Goal: Task Accomplishment & Management: Manage account settings

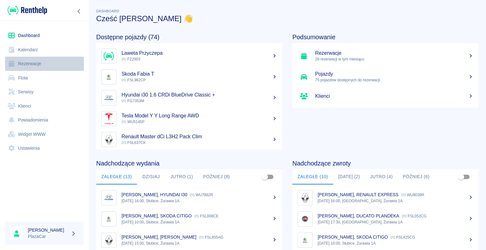
click at [31, 62] on link "Rezerwacje" at bounding box center [44, 64] width 79 height 14
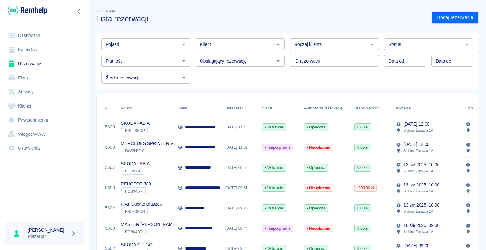
click at [182, 45] on icon "Otwórz" at bounding box center [184, 44] width 8 height 8
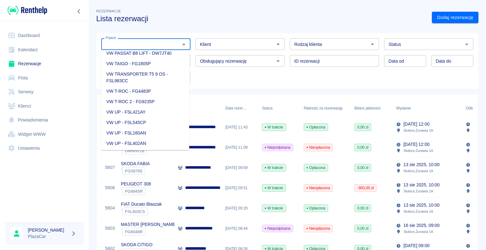
scroll to position [981, 0]
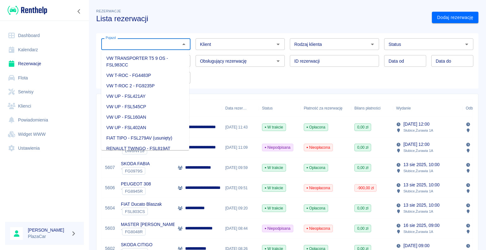
click at [146, 70] on li "VW TRANSPORTER T5 9 OS - FSL983CC" at bounding box center [145, 61] width 88 height 17
type input "VW TRANSPORTER T5 9 OS - FSL983CC"
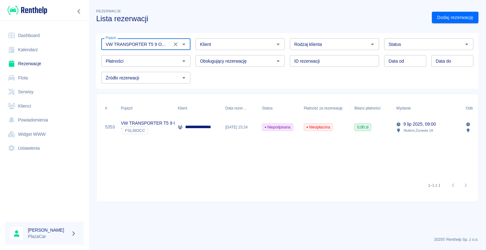
click at [180, 128] on icon at bounding box center [180, 127] width 5 height 4
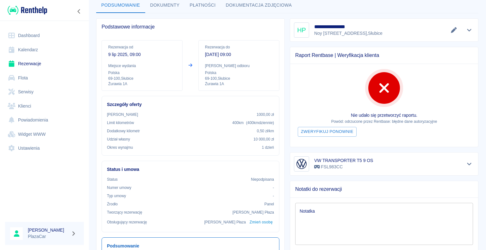
scroll to position [127, 0]
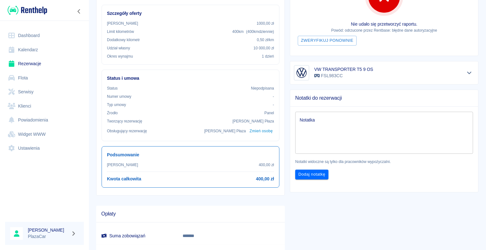
click at [35, 64] on link "Rezerwacje" at bounding box center [44, 64] width 79 height 14
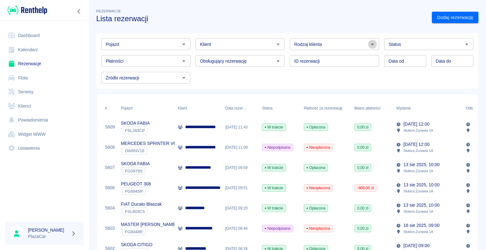
click at [369, 42] on icon "Otwórz" at bounding box center [373, 44] width 8 height 8
click at [356, 55] on li "Osoba prywatna" at bounding box center [332, 58] width 88 height 10
type input "Osoba prywatna"
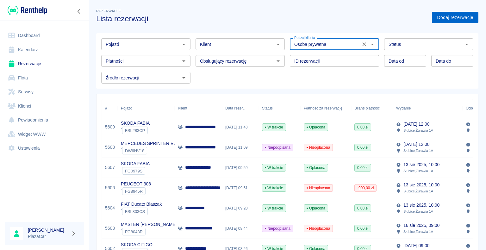
click at [438, 18] on link "Dodaj rezerwację" at bounding box center [455, 18] width 46 height 12
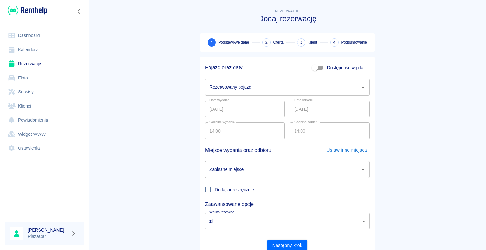
click at [361, 87] on icon "Otwórz" at bounding box center [362, 88] width 3 height 2
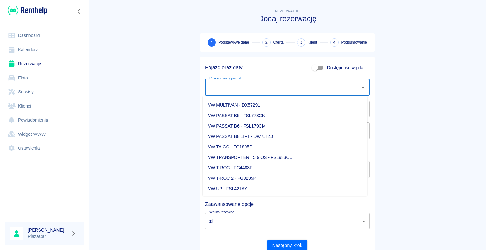
scroll to position [854, 0]
click at [270, 146] on li "VW TRANSPORTER T5 9 OS - FSL983CC" at bounding box center [285, 147] width 164 height 10
type input "VW TRANSPORTER T5 9 OS - FSL983CC"
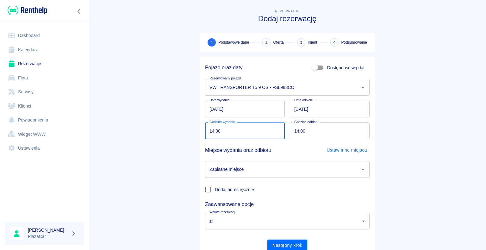
click at [212, 130] on input "14:00" at bounding box center [242, 130] width 75 height 17
type input "13:00"
drag, startPoint x: 264, startPoint y: 240, endPoint x: 274, endPoint y: 245, distance: 10.5
click at [274, 245] on div "Pojazd oraz daty Dostępność wg dat Rezerwowany pojazd VW TRANSPORTER T5 9 OS - …" at bounding box center [285, 154] width 170 height 195
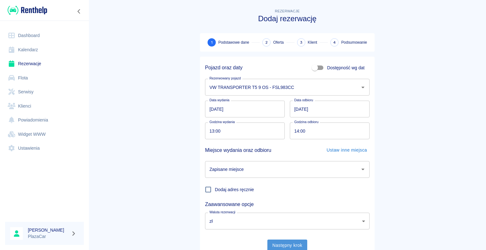
click at [283, 244] on button "Następny krok" at bounding box center [287, 245] width 40 height 12
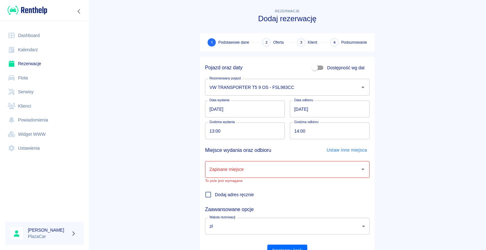
click at [361, 169] on icon "Otwórz" at bounding box center [362, 170] width 3 height 2
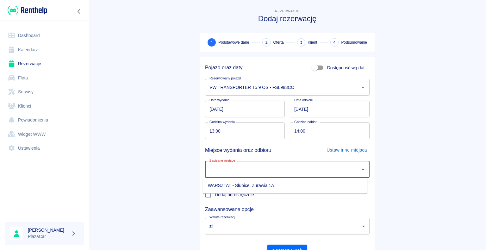
click at [321, 184] on li "WARSZTAT - Słubice, Żurawia 1A" at bounding box center [285, 185] width 164 height 10
type input "WARSZTAT - Słubice, Żurawia 1A"
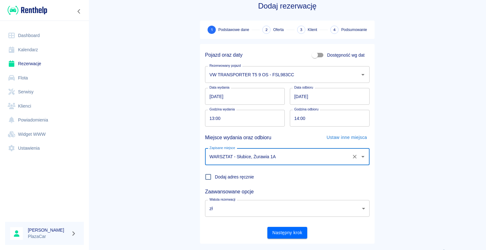
scroll to position [24, 0]
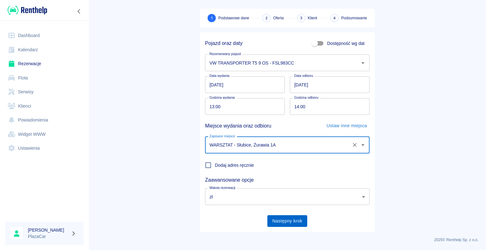
click at [284, 220] on button "Następny krok" at bounding box center [287, 221] width 40 height 12
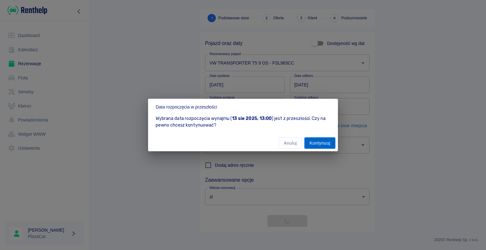
click at [318, 144] on button "Kontynuuj" at bounding box center [319, 143] width 31 height 12
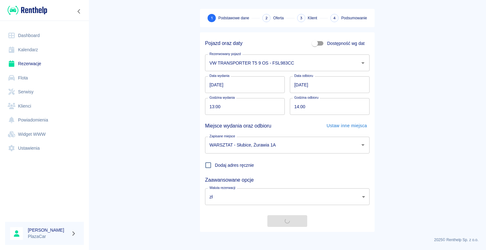
scroll to position [0, 0]
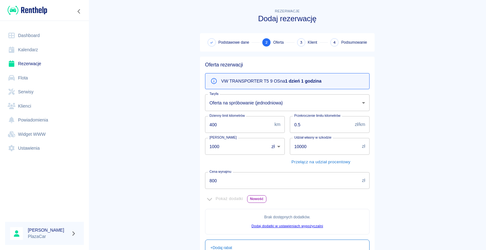
click at [215, 180] on input "800" at bounding box center [282, 180] width 154 height 17
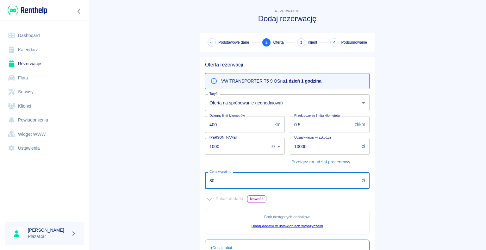
type input "8"
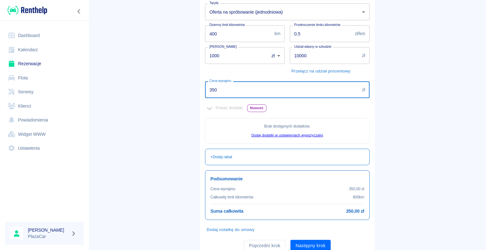
scroll to position [115, 0]
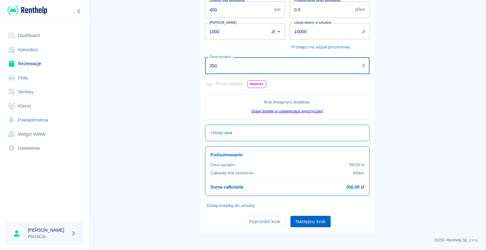
type input "350"
click at [307, 220] on button "Następny krok" at bounding box center [310, 222] width 40 height 12
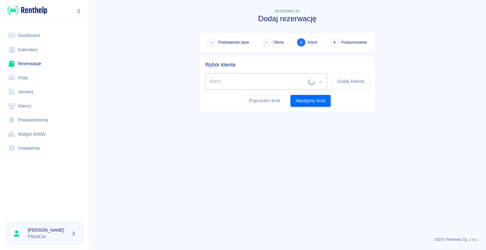
scroll to position [0, 0]
click at [215, 81] on div "Klient Klient" at bounding box center [266, 81] width 122 height 17
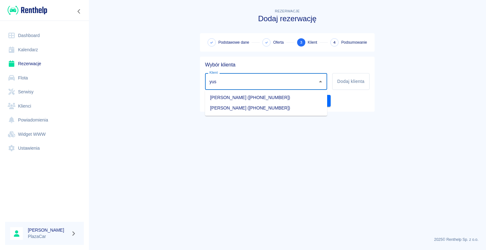
click at [250, 96] on li "[PERSON_NAME] ([PHONE_NUMBER])" at bounding box center [266, 97] width 122 height 10
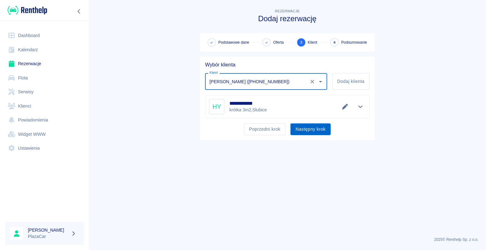
type input "[PERSON_NAME] ([PHONE_NUMBER])"
click at [307, 130] on button "Następny krok" at bounding box center [310, 129] width 40 height 12
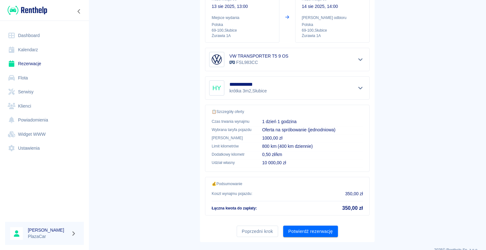
scroll to position [90, 0]
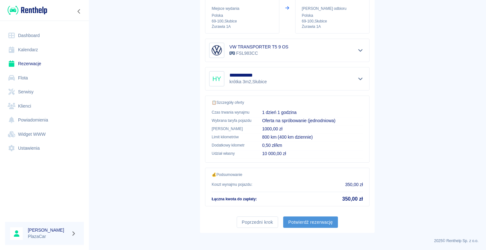
click at [302, 220] on button "Potwierdź rezerwację" at bounding box center [310, 222] width 55 height 12
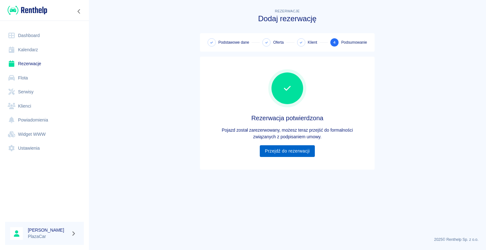
click at [287, 149] on link "Przejdź do rezerwacji" at bounding box center [287, 151] width 55 height 12
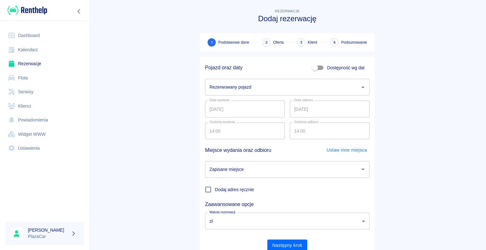
click at [361, 87] on icon "Otwórz" at bounding box center [362, 88] width 3 height 2
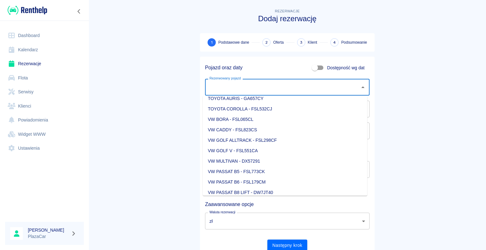
scroll to position [822, 0]
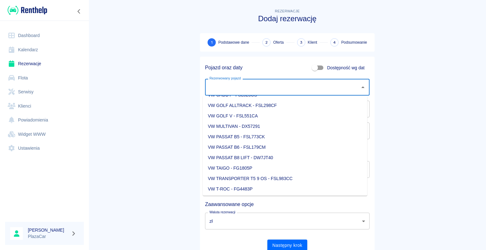
click at [292, 178] on li "VW TRANSPORTER T5 9 OS - FSL983CC" at bounding box center [285, 178] width 164 height 10
type input "VW TRANSPORTER T5 9 OS - FSL983CC"
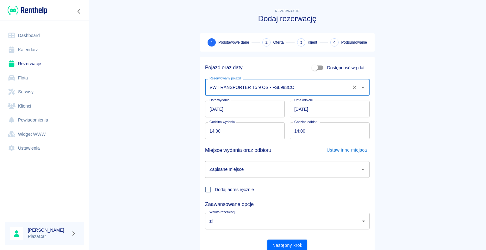
click at [359, 170] on icon "Otwórz" at bounding box center [363, 169] width 8 height 8
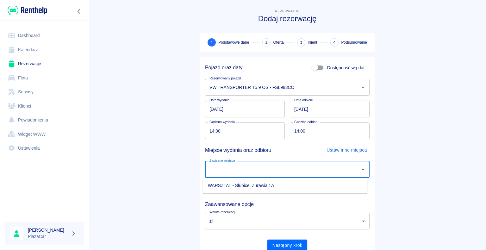
click at [305, 183] on li "WARSZTAT - Słubice, Żurawia 1A" at bounding box center [285, 185] width 164 height 10
type input "WARSZTAT - Słubice, Żurawia 1A"
click at [284, 242] on button "Następny krok" at bounding box center [287, 245] width 40 height 12
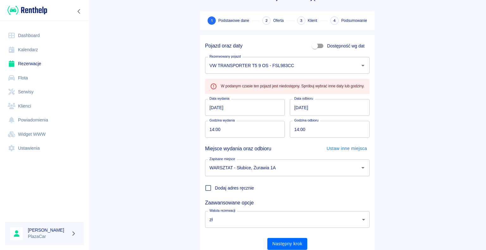
scroll to position [32, 0]
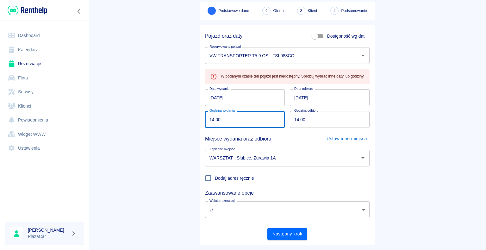
click at [211, 120] on input "14:00" at bounding box center [242, 119] width 75 height 17
click at [211, 120] on input "03:mm" at bounding box center [242, 119] width 75 height 17
type input "13:30"
click at [189, 109] on main "Rezerwacje Dodaj rezerwację 1 Podstawowe dane 2 Oferta 3 Klient 4 Podsumowanie …" at bounding box center [287, 110] width 397 height 269
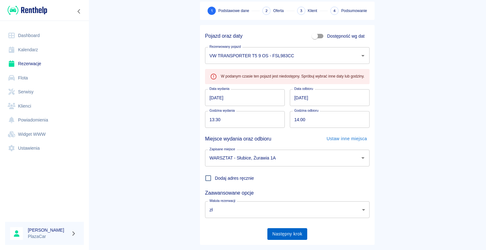
click at [282, 233] on button "Następny krok" at bounding box center [287, 234] width 40 height 12
click at [37, 63] on link "Rezerwacje" at bounding box center [44, 64] width 79 height 14
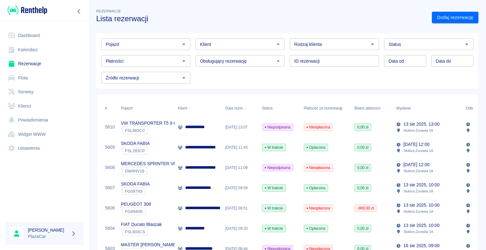
click at [243, 127] on div "13 sie 2025, 13:07" at bounding box center [240, 127] width 37 height 20
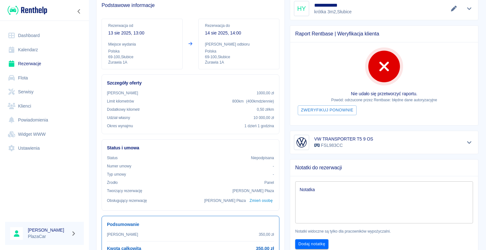
scroll to position [95, 0]
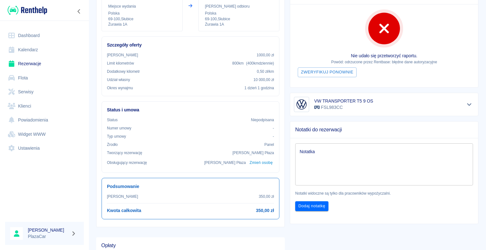
click at [303, 148] on textarea "Notatka" at bounding box center [384, 164] width 169 height 32
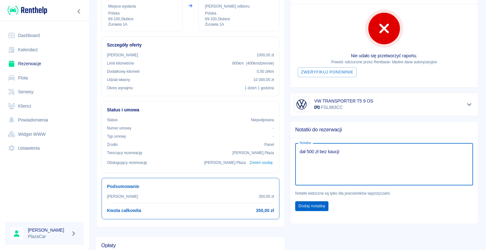
type textarea "dał 500 zł bez kaucji"
click at [309, 205] on button "Dodaj notatkę" at bounding box center [311, 206] width 33 height 10
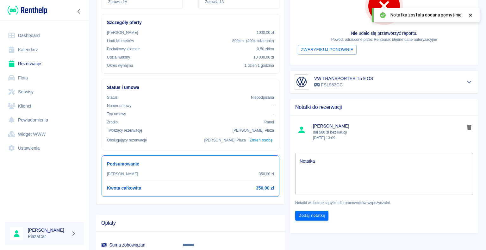
scroll to position [127, 0]
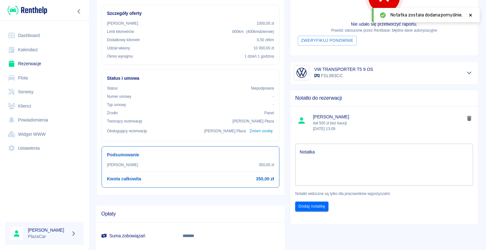
click at [469, 15] on icon at bounding box center [471, 15] width 6 height 4
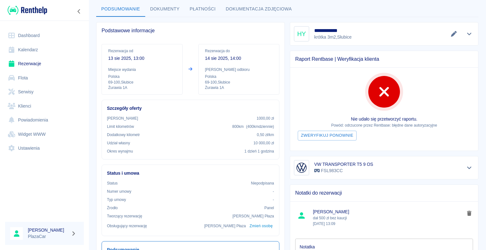
scroll to position [0, 0]
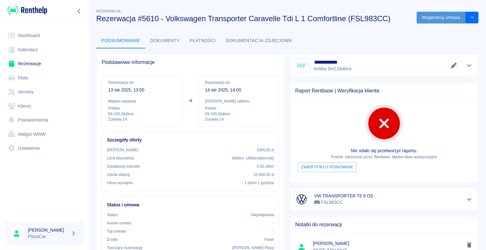
click at [432, 18] on button "Wygeneruj umowę" at bounding box center [441, 18] width 49 height 12
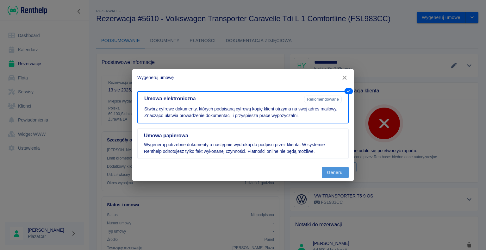
click at [333, 173] on button "Generuj" at bounding box center [335, 173] width 27 height 12
click at [333, 151] on div "Wygeneruj umowę Umowa elektroniczna Rekomendowane Stwórz cyfrowe dokumenty, któ…" at bounding box center [242, 125] width 221 height 112
click at [331, 173] on button "Generuj" at bounding box center [335, 173] width 27 height 12
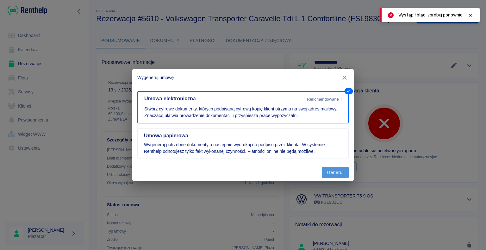
click at [333, 170] on button "Generuj" at bounding box center [335, 173] width 27 height 12
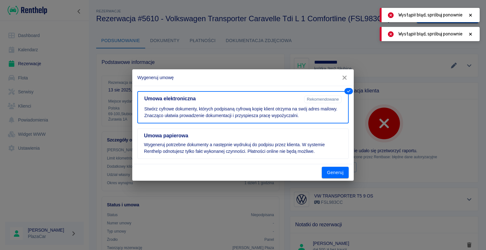
click at [469, 16] on icon at bounding box center [471, 15] width 6 height 4
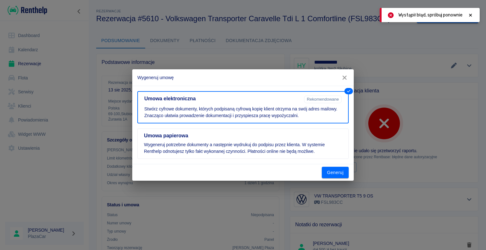
click at [471, 15] on icon at bounding box center [470, 15] width 3 height 3
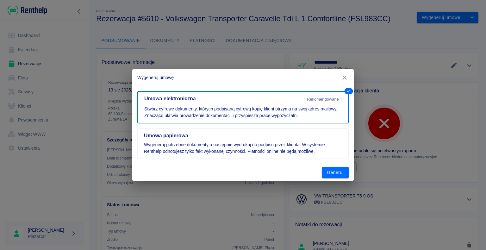
click at [345, 76] on icon "button" at bounding box center [344, 77] width 8 height 7
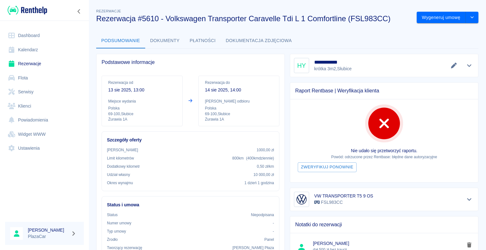
click at [33, 65] on link "Rezerwacje" at bounding box center [44, 64] width 79 height 14
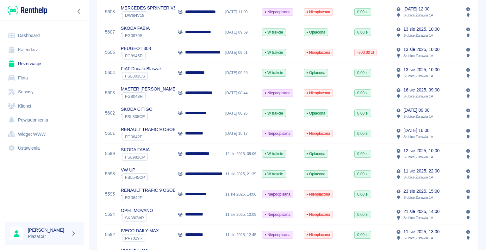
scroll to position [158, 0]
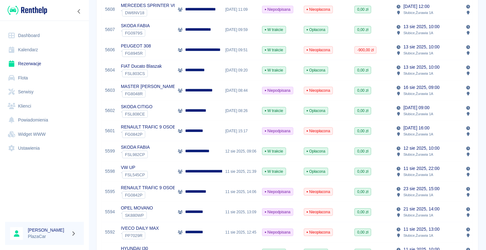
click at [189, 129] on p "**********" at bounding box center [196, 130] width 22 height 7
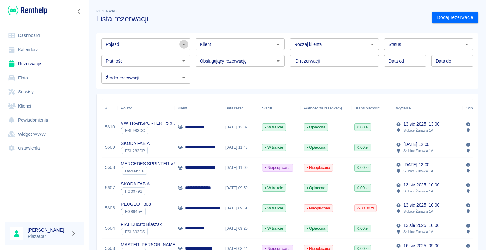
click at [184, 43] on icon "Otwórz" at bounding box center [184, 44] width 8 height 8
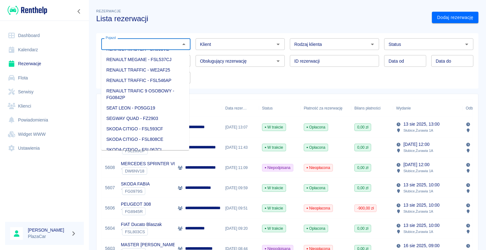
scroll to position [633, 0]
click at [167, 54] on li "RENAULT EXPRESS - WU8039R" at bounding box center [145, 48] width 88 height 10
type input "RENAULT EXPRESS - WU8039R"
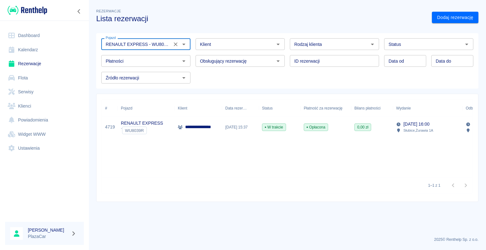
click at [342, 125] on div "Opłacona" at bounding box center [326, 127] width 51 height 20
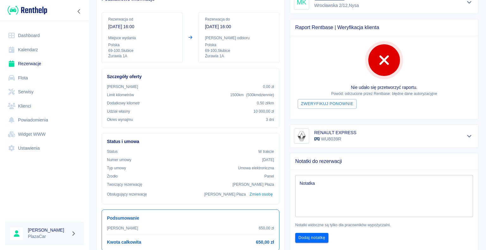
scroll to position [50, 0]
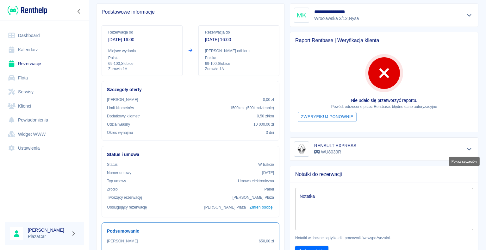
click at [466, 147] on icon "Pokaż szczegóły" at bounding box center [469, 149] width 7 height 6
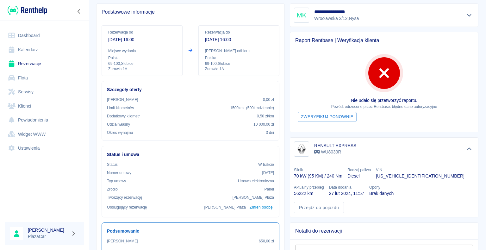
click at [42, 64] on link "Rezerwacje" at bounding box center [44, 64] width 79 height 14
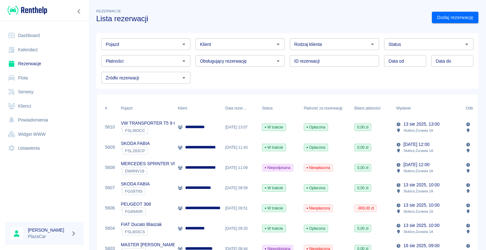
click at [420, 125] on p "13 sie 2025, 13:00" at bounding box center [421, 124] width 36 height 7
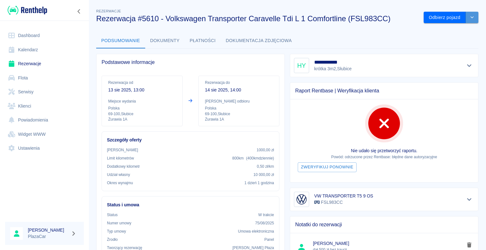
click at [469, 18] on icon "drop-down" at bounding box center [471, 17] width 5 height 4
click at [450, 40] on li "Anuluj rezerwację" at bounding box center [446, 41] width 50 height 10
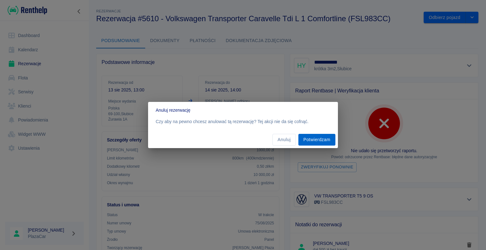
click at [319, 136] on button "Potwierdzam" at bounding box center [316, 140] width 37 height 12
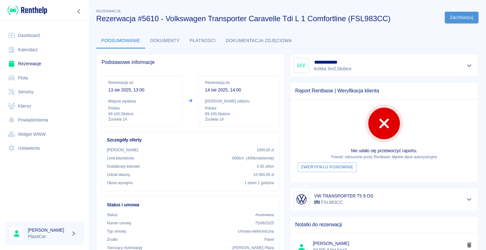
click at [456, 15] on button "Zarchiwizuj" at bounding box center [462, 18] width 34 height 12
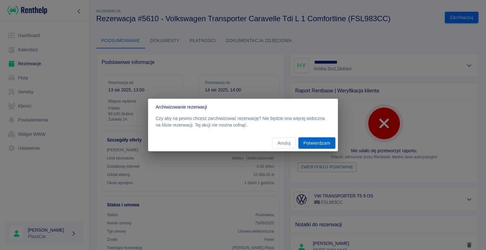
click at [311, 141] on button "Potwierdzam" at bounding box center [316, 143] width 37 height 12
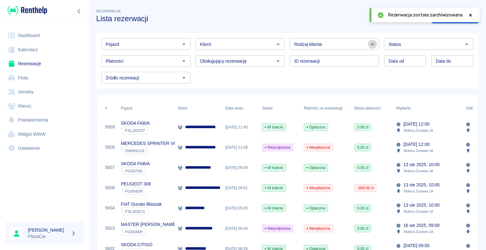
click at [371, 44] on icon "Otwórz" at bounding box center [372, 45] width 3 height 2
click at [346, 56] on li "Osoba prywatna" at bounding box center [332, 58] width 88 height 10
type input "Osoba prywatna"
click at [468, 15] on icon at bounding box center [471, 15] width 6 height 4
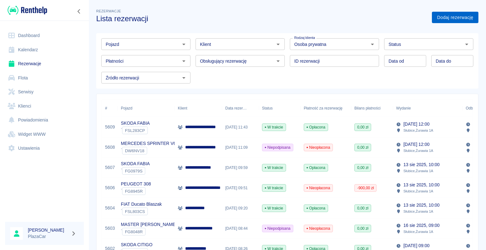
click at [443, 17] on link "Dodaj rezerwację" at bounding box center [455, 18] width 46 height 12
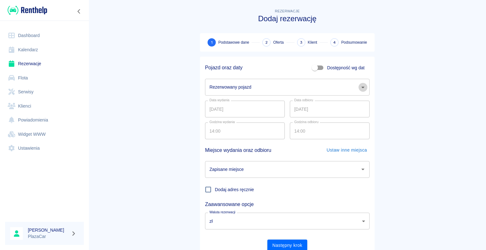
click at [361, 88] on icon "Otwórz" at bounding box center [363, 88] width 8 height 8
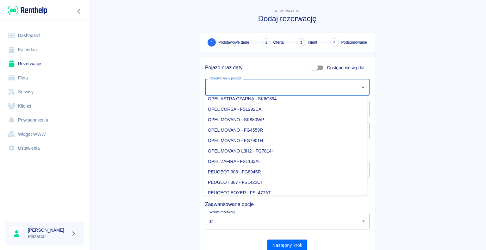
scroll to position [538, 0]
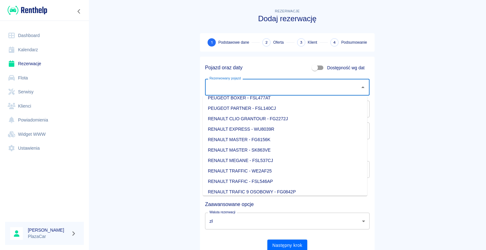
click at [273, 128] on li "RENAULT EXPRESS - WU8039R" at bounding box center [285, 129] width 164 height 10
type input "RENAULT EXPRESS - WU8039R"
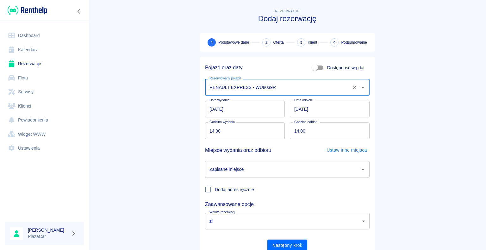
click at [361, 170] on icon "Otwórz" at bounding box center [362, 170] width 3 height 2
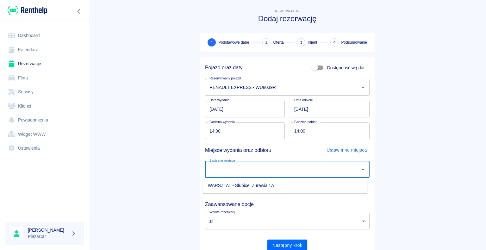
click at [307, 185] on li "WARSZTAT - Słubice, Żurawia 1A" at bounding box center [285, 185] width 164 height 10
type input "WARSZTAT - Słubice, Żurawia 1A"
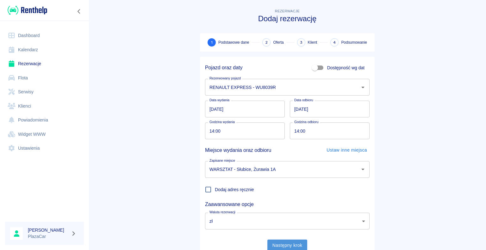
click at [289, 245] on button "Następny krok" at bounding box center [287, 245] width 40 height 12
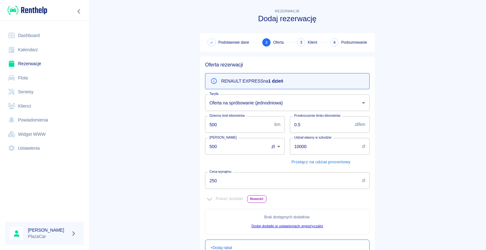
click at [32, 62] on link "Rezerwacje" at bounding box center [44, 64] width 79 height 14
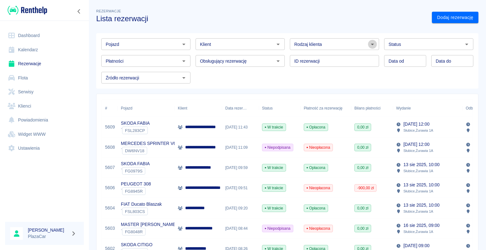
click at [369, 45] on icon "Otwórz" at bounding box center [373, 44] width 8 height 8
click at [346, 55] on li "Osoba prywatna" at bounding box center [332, 58] width 88 height 10
type input "Osoba prywatna"
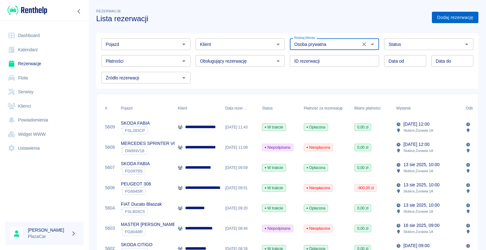
click at [442, 18] on link "Dodaj rezerwację" at bounding box center [455, 18] width 46 height 12
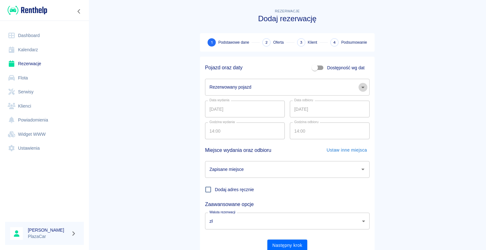
click at [359, 87] on icon "Otwórz" at bounding box center [363, 88] width 8 height 8
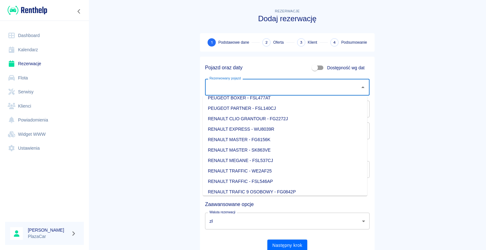
scroll to position [569, 0]
click at [286, 139] on li "RENAULT TRAFFIC - WE2AF25" at bounding box center [285, 139] width 164 height 10
type input "RENAULT TRAFFIC - WE2AF25"
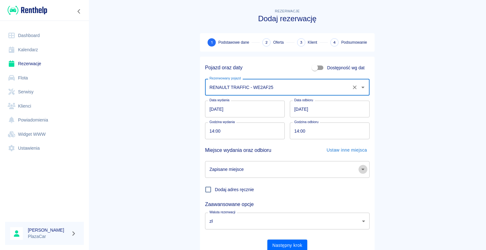
click at [361, 170] on icon "Otwórz" at bounding box center [362, 170] width 3 height 2
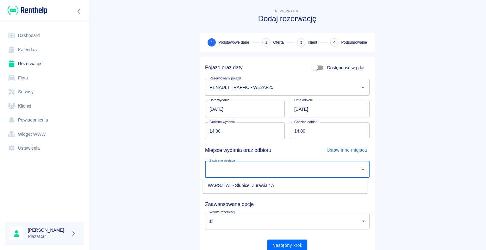
click at [323, 187] on li "WARSZTAT - Słubice, Żurawia 1A" at bounding box center [285, 185] width 164 height 10
type input "WARSZTAT - Słubice, Żurawia 1A"
click at [287, 246] on button "Następny krok" at bounding box center [287, 245] width 40 height 12
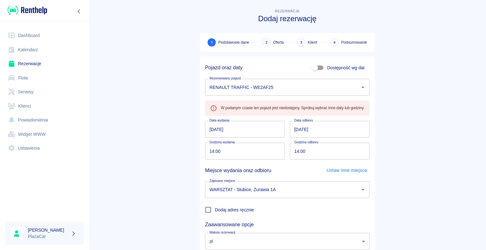
click at [211, 151] on input "14:00" at bounding box center [242, 151] width 75 height 17
type input "13:30"
click at [158, 121] on main "Rezerwacje Dodaj rezerwację 1 Podstawowe dane 2 Oferta 3 Klient 4 Podsumowanie …" at bounding box center [287, 142] width 397 height 269
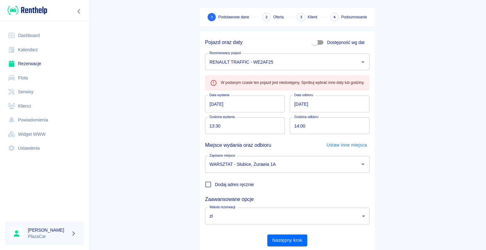
scroll to position [45, 0]
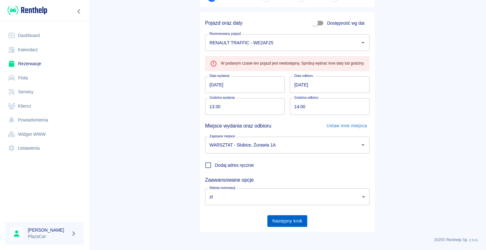
click at [283, 220] on button "Następny krok" at bounding box center [287, 221] width 40 height 12
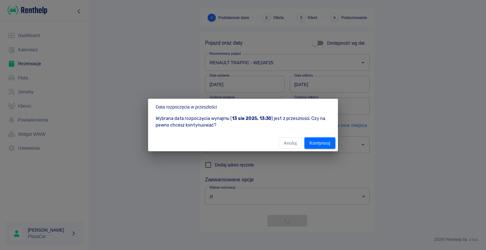
scroll to position [24, 0]
click at [316, 142] on button "Kontynuuj" at bounding box center [319, 143] width 31 height 12
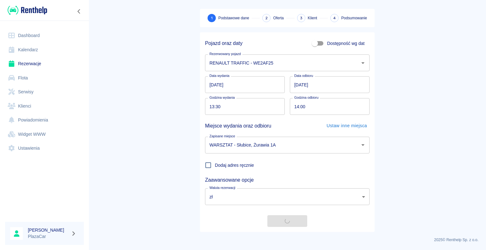
scroll to position [45, 0]
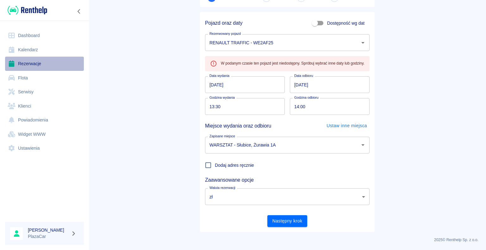
click at [32, 62] on link "Rezerwacje" at bounding box center [44, 64] width 79 height 14
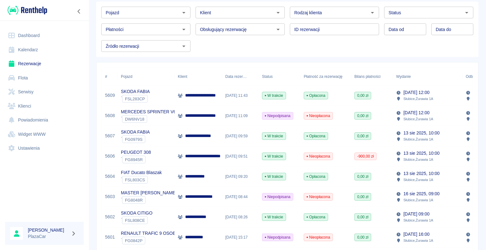
scroll to position [63, 0]
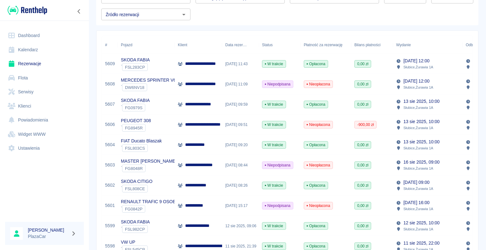
click at [247, 204] on div "[DATE] 15:17" at bounding box center [240, 205] width 37 height 20
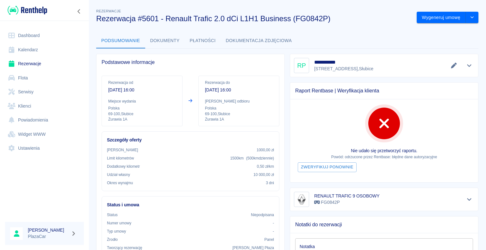
click at [42, 62] on link "Rezerwacje" at bounding box center [44, 64] width 79 height 14
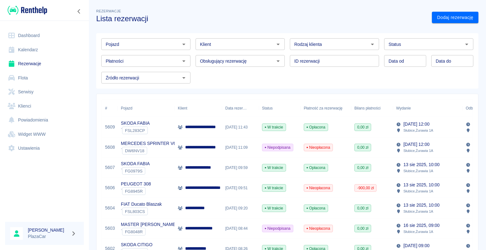
click at [369, 42] on icon "Otwórz" at bounding box center [373, 44] width 8 height 8
drag, startPoint x: 337, startPoint y: 59, endPoint x: 440, endPoint y: 6, distance: 116.0
click at [337, 59] on li "Osoba prywatna" at bounding box center [332, 58] width 88 height 10
type input "Osoba prywatna"
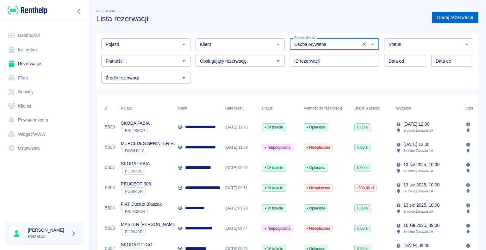
click at [439, 16] on link "Dodaj rezerwację" at bounding box center [455, 18] width 46 height 12
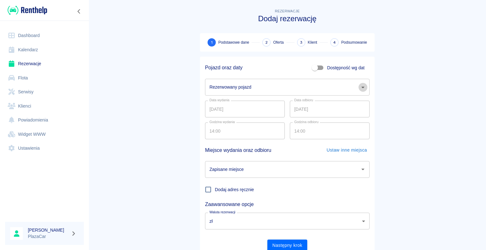
click at [361, 87] on icon "Otwórz" at bounding box center [362, 88] width 3 height 2
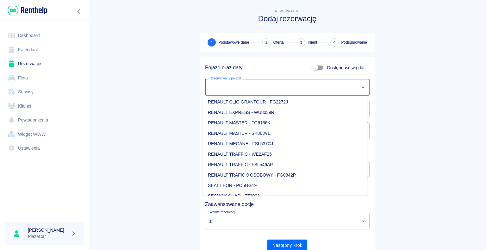
scroll to position [569, 0]
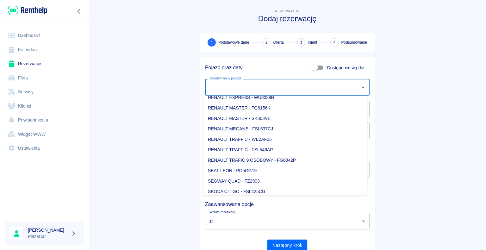
click at [280, 161] on li "RENAULT TRAFIC 9 OSOBOWY - FG0842P" at bounding box center [285, 160] width 164 height 10
type input "RENAULT TRAFIC 9 OSOBOWY - FG0842P"
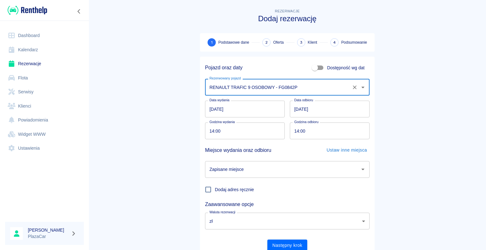
click at [360, 170] on icon "Otwórz" at bounding box center [363, 169] width 8 height 8
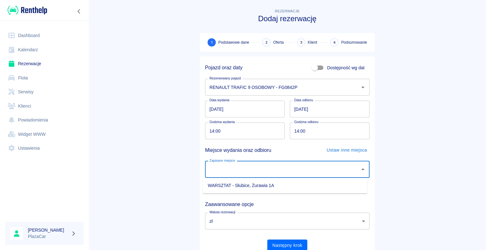
click at [335, 183] on li "WARSZTAT - Słubice, Żurawia 1A" at bounding box center [285, 185] width 164 height 10
type input "WARSZTAT - Słubice, Żurawia 1A"
click at [285, 244] on button "Następny krok" at bounding box center [287, 245] width 40 height 12
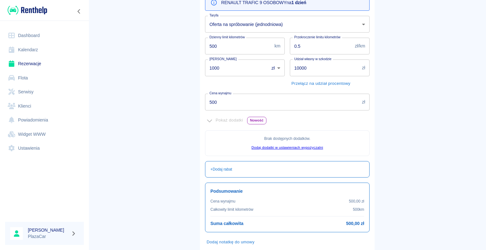
scroll to position [95, 0]
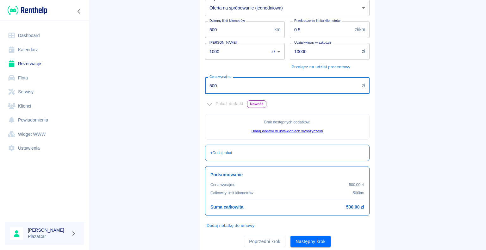
click at [214, 85] on input "500" at bounding box center [282, 85] width 154 height 17
type input "5"
type input "400"
click at [170, 86] on main "Rezerwacje Dodaj rezerwację Podstawowe dane 2 Oferta 3 Klient 4 Podsumowanie Of…" at bounding box center [287, 82] width 397 height 339
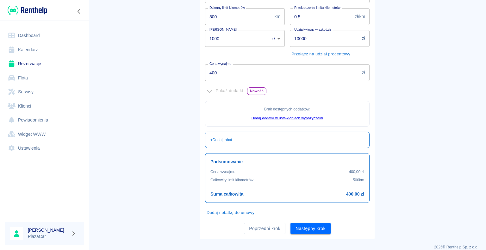
scroll to position [115, 0]
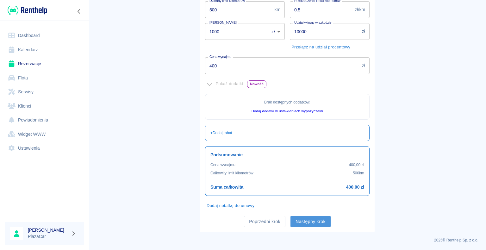
click at [307, 222] on button "Następny krok" at bounding box center [310, 222] width 40 height 12
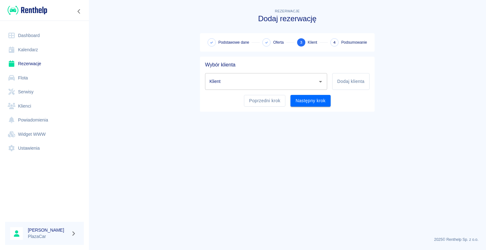
click at [320, 81] on icon "Otwórz" at bounding box center [320, 82] width 3 height 2
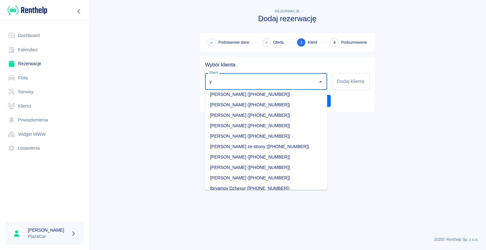
scroll to position [1518, 0]
click at [259, 137] on li "[PERSON_NAME] ([PHONE_NUMBER])" at bounding box center [266, 136] width 122 height 10
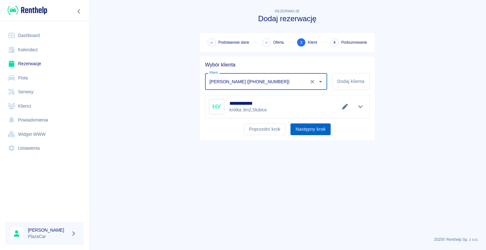
type input "[PERSON_NAME] ([PHONE_NUMBER])"
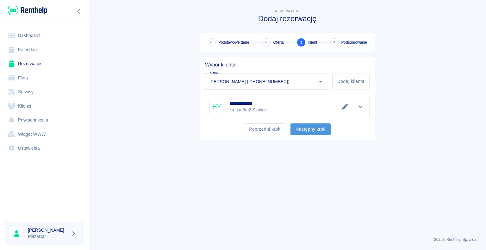
click at [306, 129] on button "Następny krok" at bounding box center [310, 129] width 40 height 12
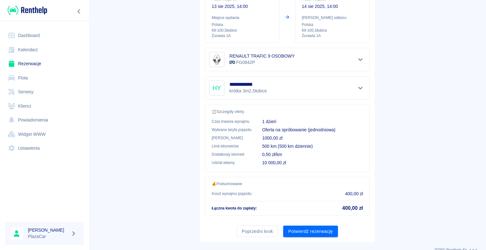
scroll to position [90, 0]
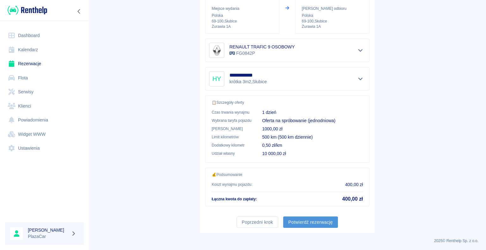
click at [311, 220] on button "Potwierdź rezerwację" at bounding box center [310, 222] width 55 height 12
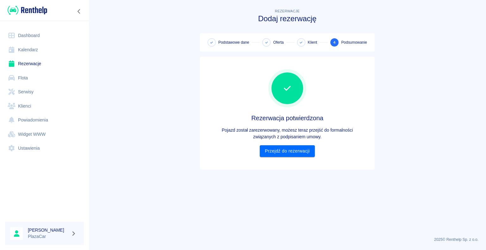
scroll to position [0, 0]
click at [284, 152] on link "Przejdź do rezerwacji" at bounding box center [287, 151] width 55 height 12
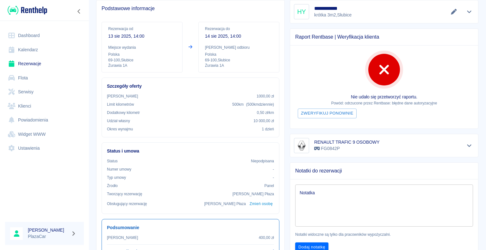
scroll to position [127, 0]
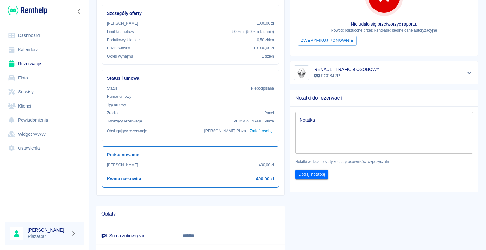
click at [314, 115] on div "x Notatka" at bounding box center [384, 133] width 178 height 42
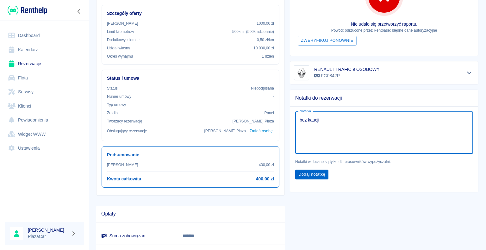
type textarea "bez kaucji"
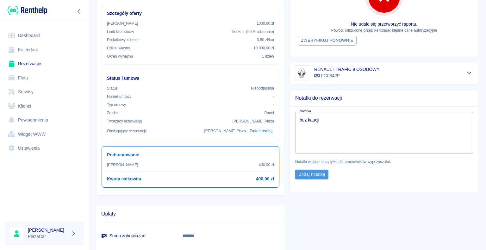
click at [306, 173] on button "Dodaj notatkę" at bounding box center [311, 175] width 33 height 10
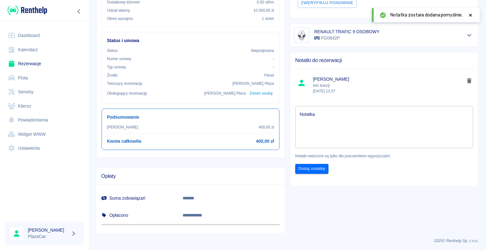
scroll to position [133, 0]
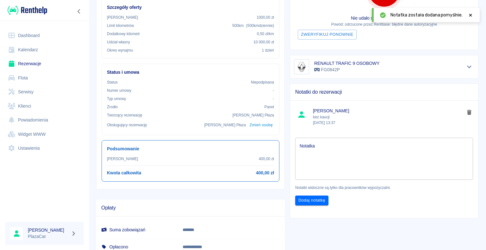
click at [470, 16] on icon at bounding box center [471, 15] width 6 height 4
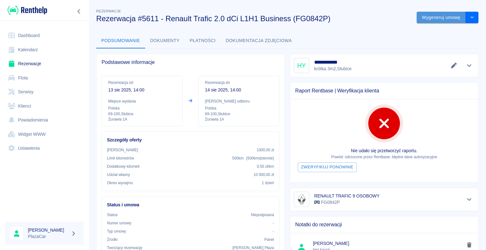
click at [436, 17] on button "Wygeneruj umowę" at bounding box center [441, 18] width 49 height 12
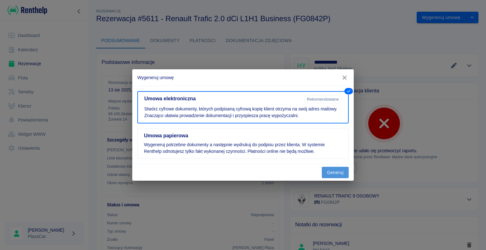
click at [333, 172] on button "Generuj" at bounding box center [335, 173] width 27 height 12
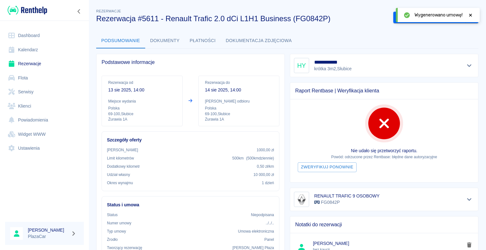
click at [471, 15] on icon at bounding box center [470, 15] width 3 height 3
click at [430, 16] on button "Podpisz umowę elektroniczną" at bounding box center [429, 18] width 72 height 12
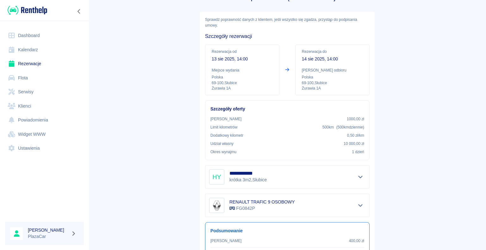
scroll to position [74, 0]
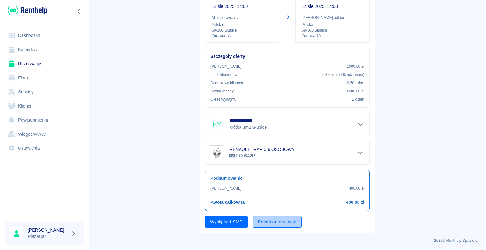
click at [264, 221] on button "Pomiń autoryzację" at bounding box center [277, 222] width 49 height 12
click at [232, 221] on button "Podpisz umowę" at bounding box center [226, 222] width 43 height 12
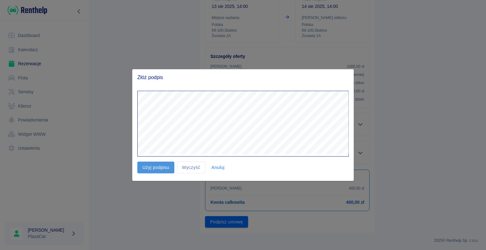
click at [157, 166] on button "Użyj podpisu" at bounding box center [155, 168] width 37 height 12
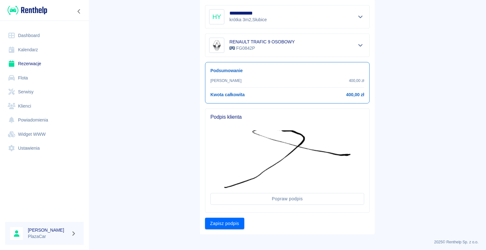
scroll to position [183, 0]
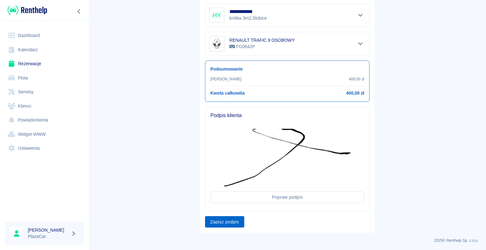
click at [225, 221] on button "Zapisz podpis" at bounding box center [224, 222] width 39 height 12
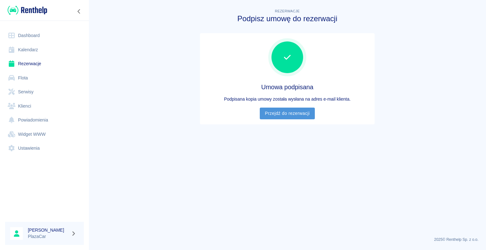
click at [290, 111] on link "Przejdź do rezerwacji" at bounding box center [287, 114] width 55 height 12
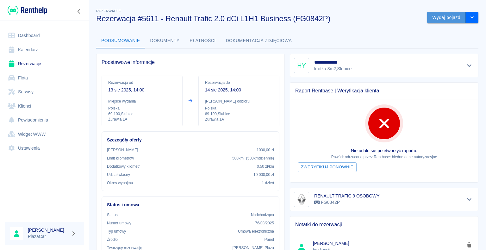
click at [442, 18] on button "Wydaj pojazd" at bounding box center [446, 18] width 39 height 12
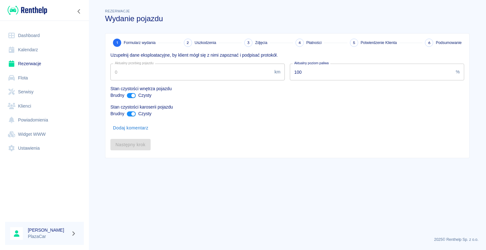
type input "145119"
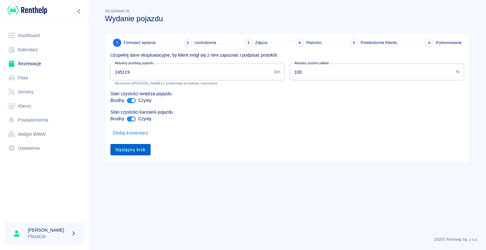
click at [130, 148] on button "Następny krok" at bounding box center [130, 150] width 40 height 12
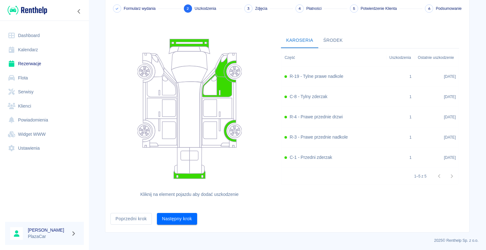
scroll to position [34, 0]
click at [180, 217] on button "Następny krok" at bounding box center [177, 219] width 40 height 12
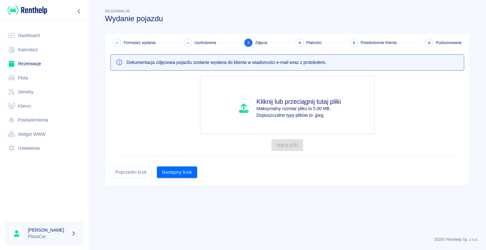
scroll to position [0, 0]
click at [181, 171] on button "Następny krok" at bounding box center [177, 172] width 40 height 12
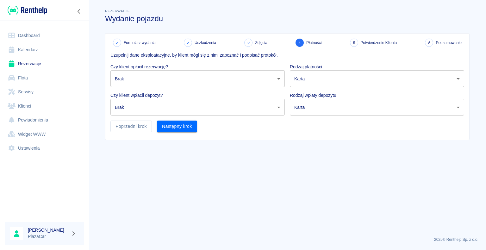
click at [280, 77] on body "Używamy plików Cookies, by zapewnić Ci najlepsze możliwe doświadczenie. Aby dow…" at bounding box center [243, 125] width 486 height 250
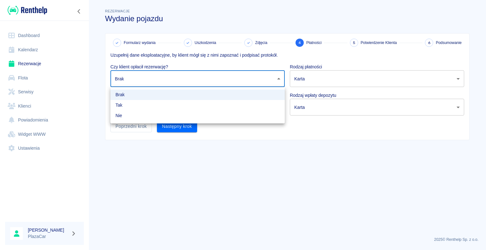
click at [267, 105] on li "Tak" at bounding box center [197, 105] width 174 height 10
type input "true"
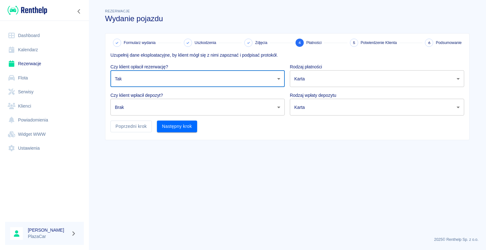
click at [277, 106] on body "Używamy plików Cookies, by zapewnić Ci najlepsze możliwe doświadczenie. Aby dow…" at bounding box center [243, 125] width 486 height 250
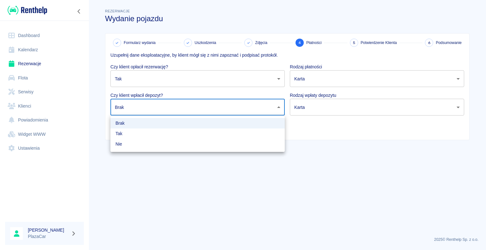
click at [241, 146] on li "Nie" at bounding box center [197, 144] width 174 height 10
type input "false"
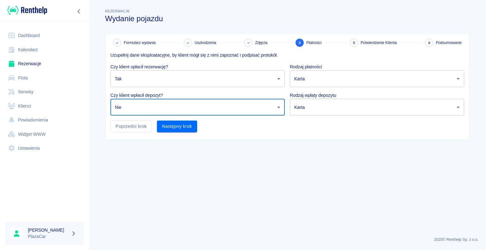
click at [457, 78] on body "Używamy plików Cookies, by zapewnić Ci najlepsze możliwe doświadczenie. Aby dow…" at bounding box center [243, 125] width 486 height 250
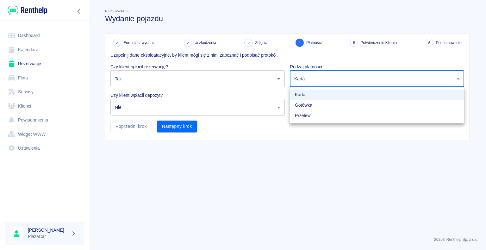
click at [380, 105] on li "Gotówka" at bounding box center [377, 105] width 174 height 10
type input "cash"
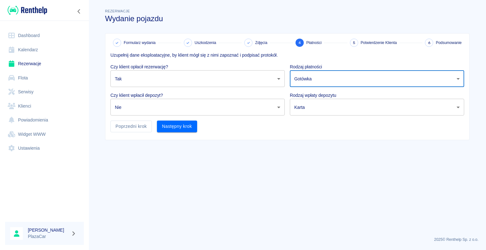
click at [457, 107] on body "Używamy plików Cookies, by zapewnić Ci najlepsze możliwe doświadczenie. Aby dow…" at bounding box center [243, 125] width 486 height 250
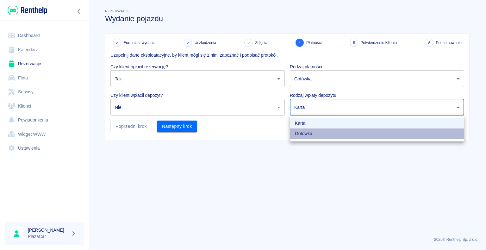
click at [421, 138] on li "Gotówka" at bounding box center [377, 133] width 174 height 10
type input "cash"
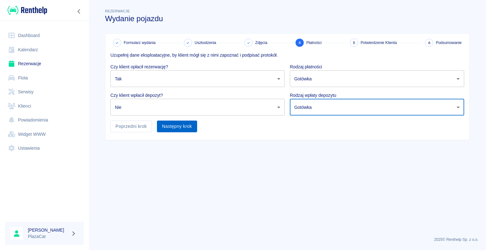
click at [173, 124] on button "Następny krok" at bounding box center [177, 127] width 40 height 12
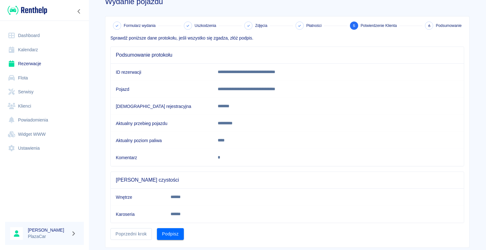
scroll to position [32, 0]
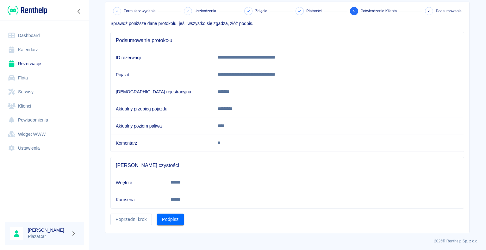
click at [167, 218] on button "Podpisz" at bounding box center [170, 220] width 27 height 12
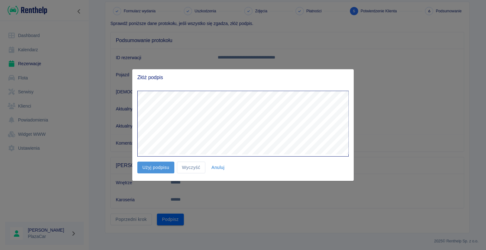
click at [153, 164] on button "Użyj podpisu" at bounding box center [155, 168] width 37 height 12
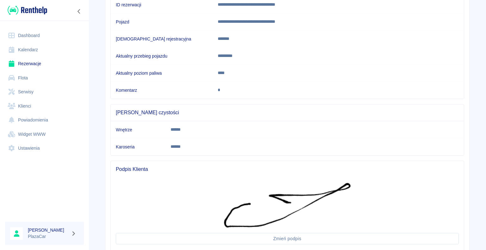
scroll to position [128, 0]
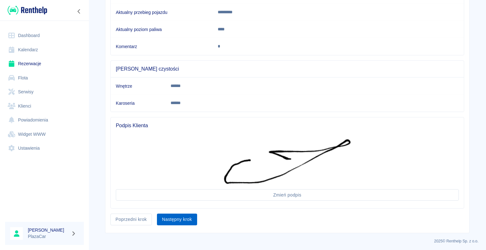
click at [178, 218] on button "Następny krok" at bounding box center [177, 220] width 40 height 12
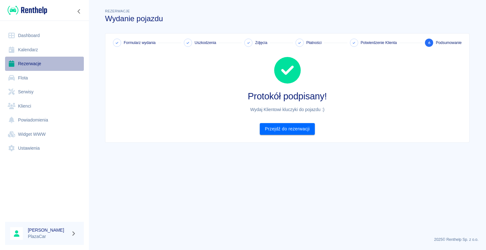
click at [30, 62] on link "Rezerwacje" at bounding box center [44, 64] width 79 height 14
